Goal: Navigation & Orientation: Go to known website

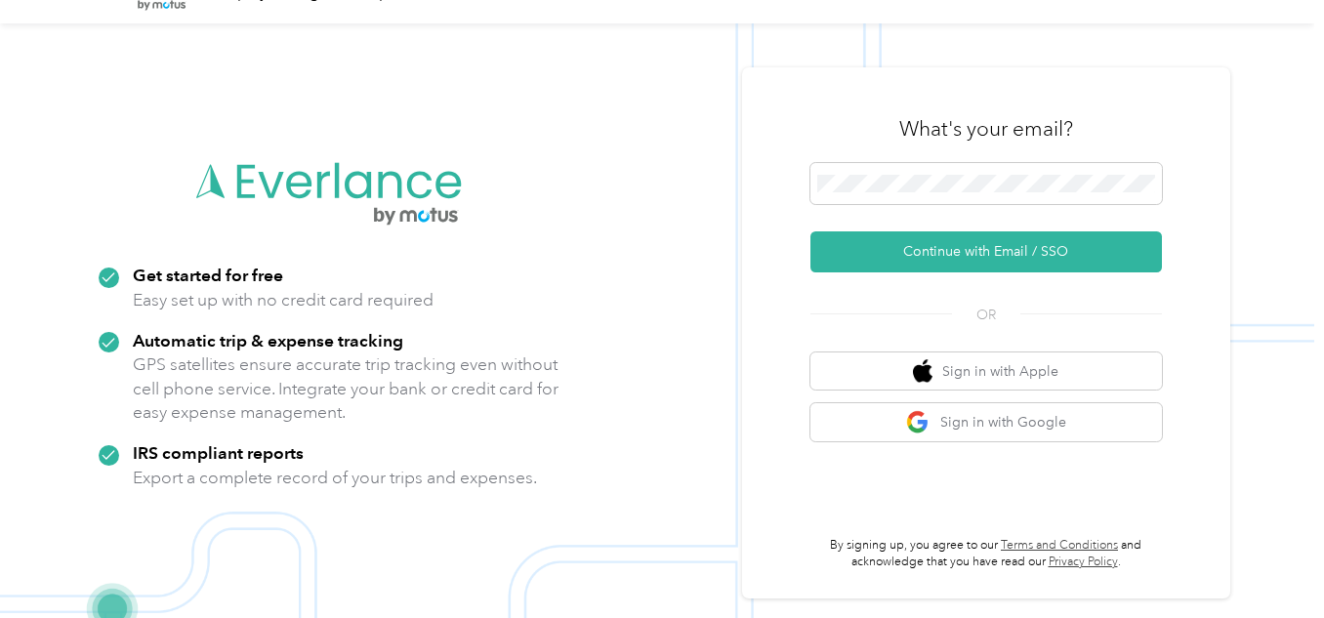
scroll to position [62, 0]
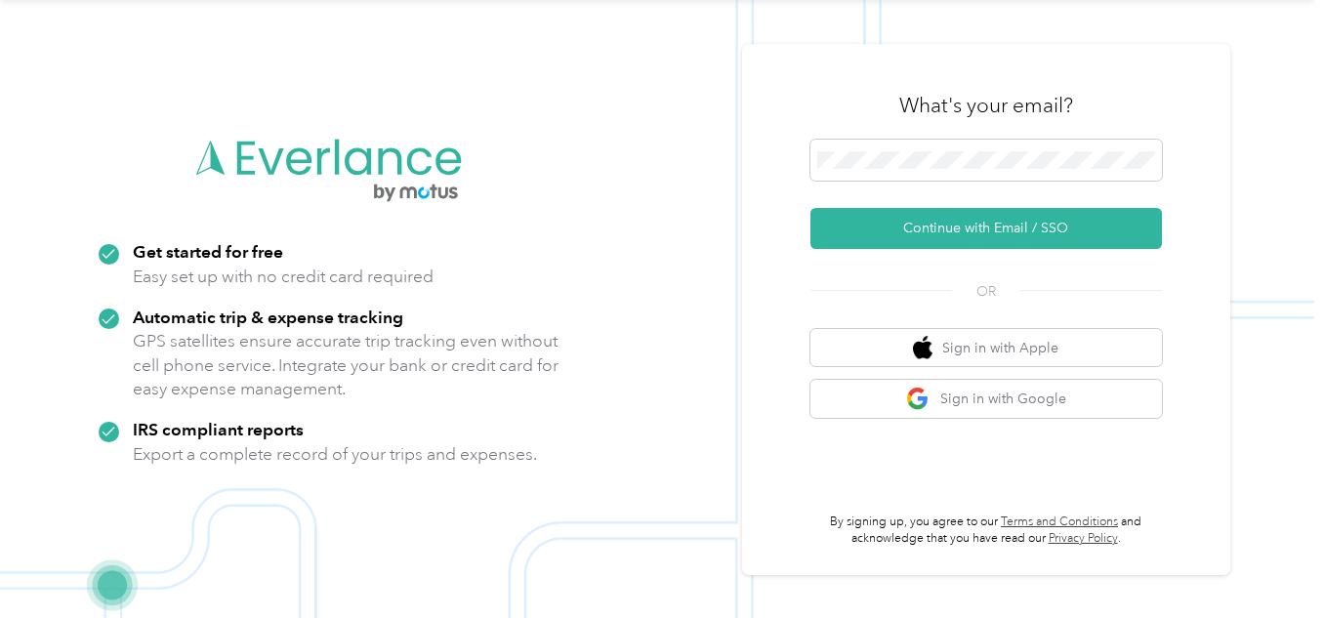
click at [528, 89] on img at bounding box center [657, 309] width 1314 height 618
